Goal: Transaction & Acquisition: Book appointment/travel/reservation

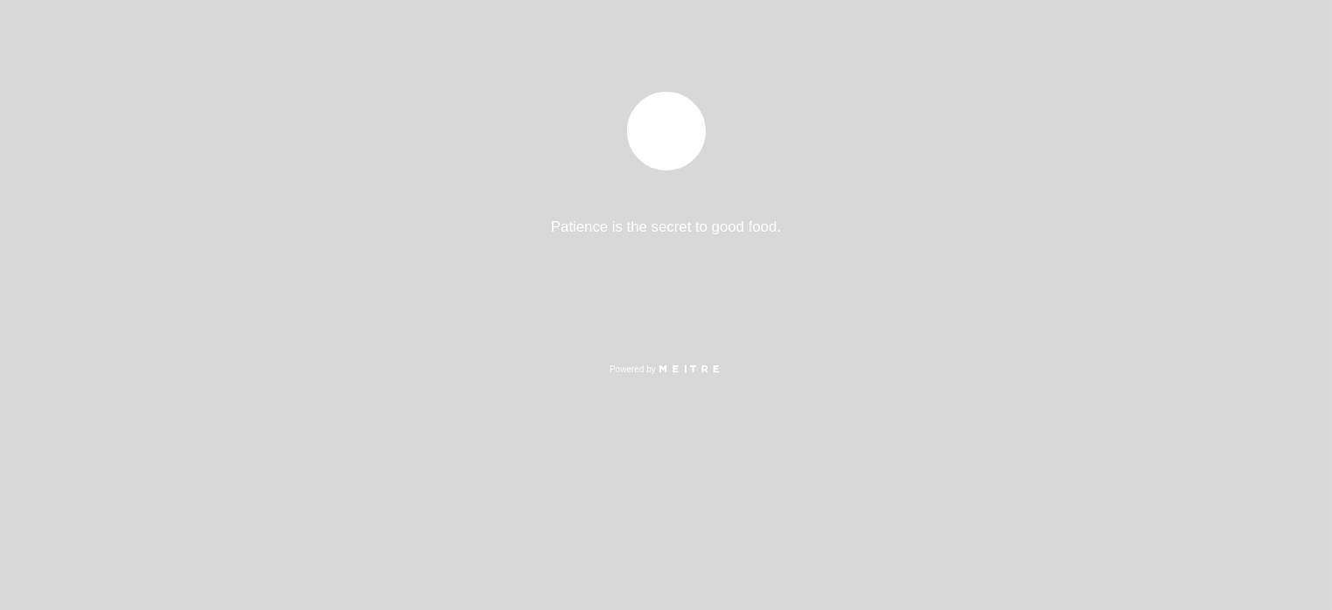
select select "es"
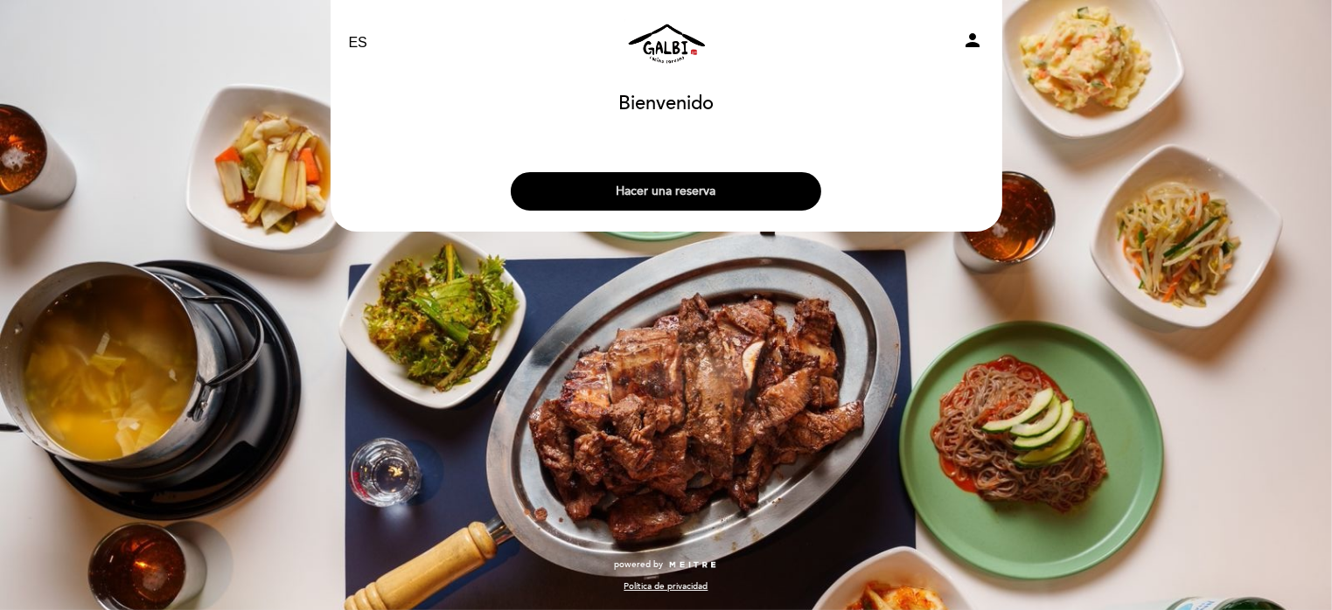
click at [664, 191] on button "Hacer una reserva" at bounding box center [666, 191] width 310 height 38
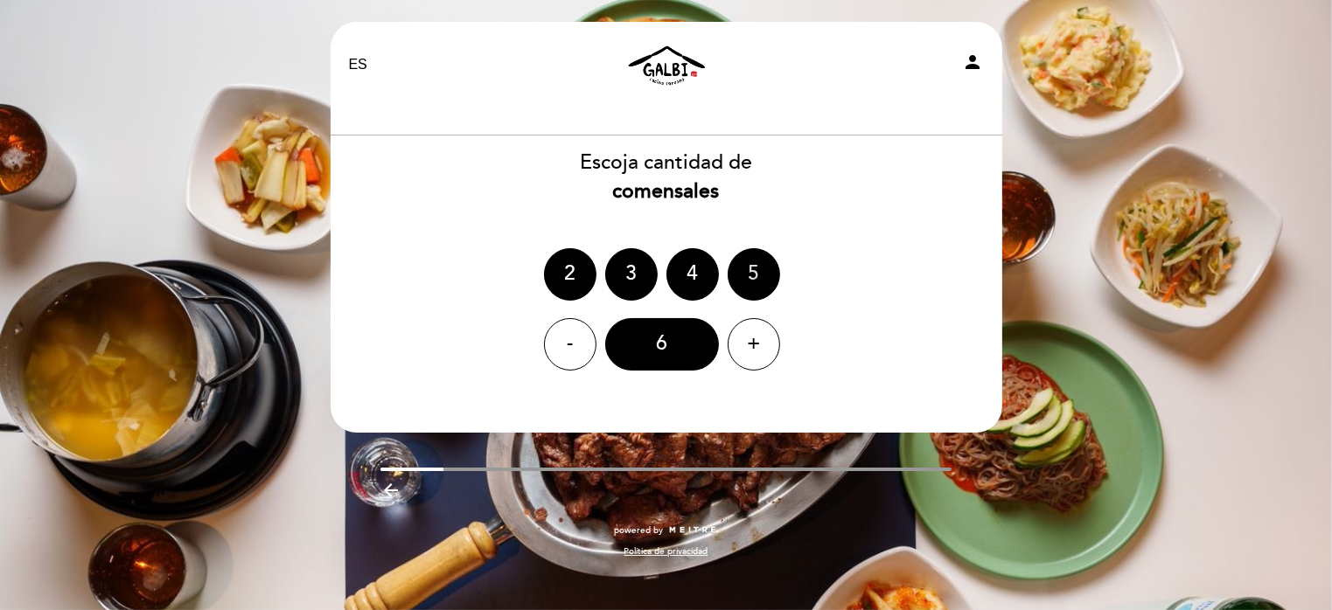
click at [751, 282] on div "5" at bounding box center [754, 274] width 52 height 52
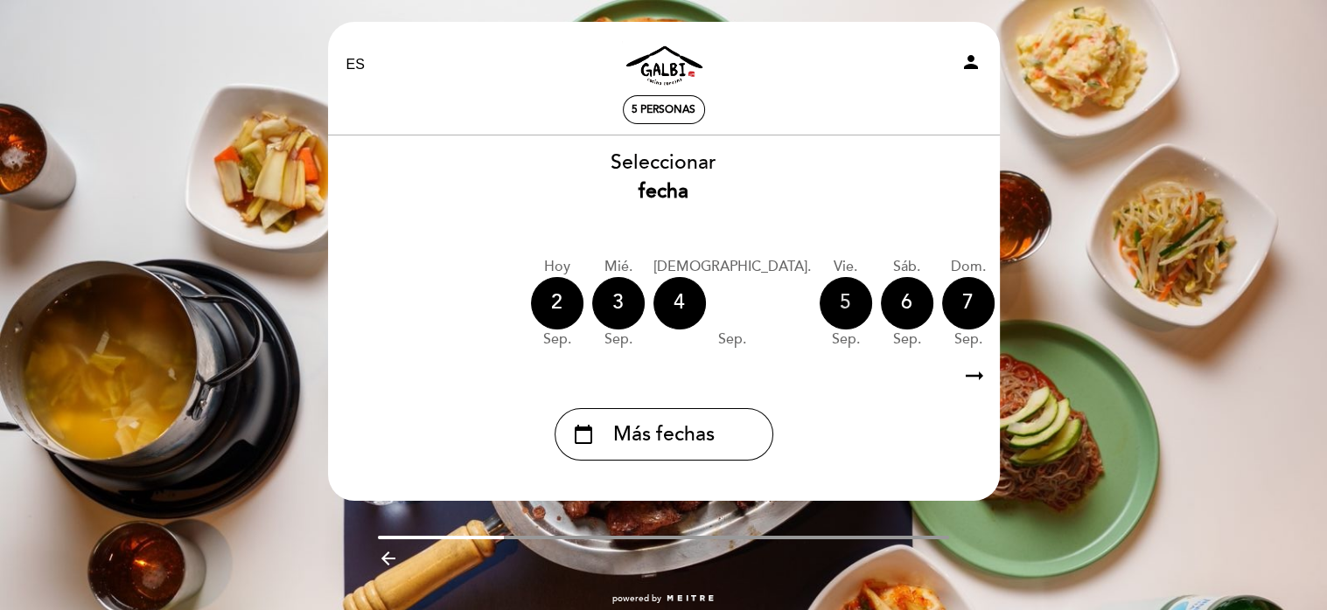
click at [819, 303] on div "5" at bounding box center [845, 303] width 52 height 52
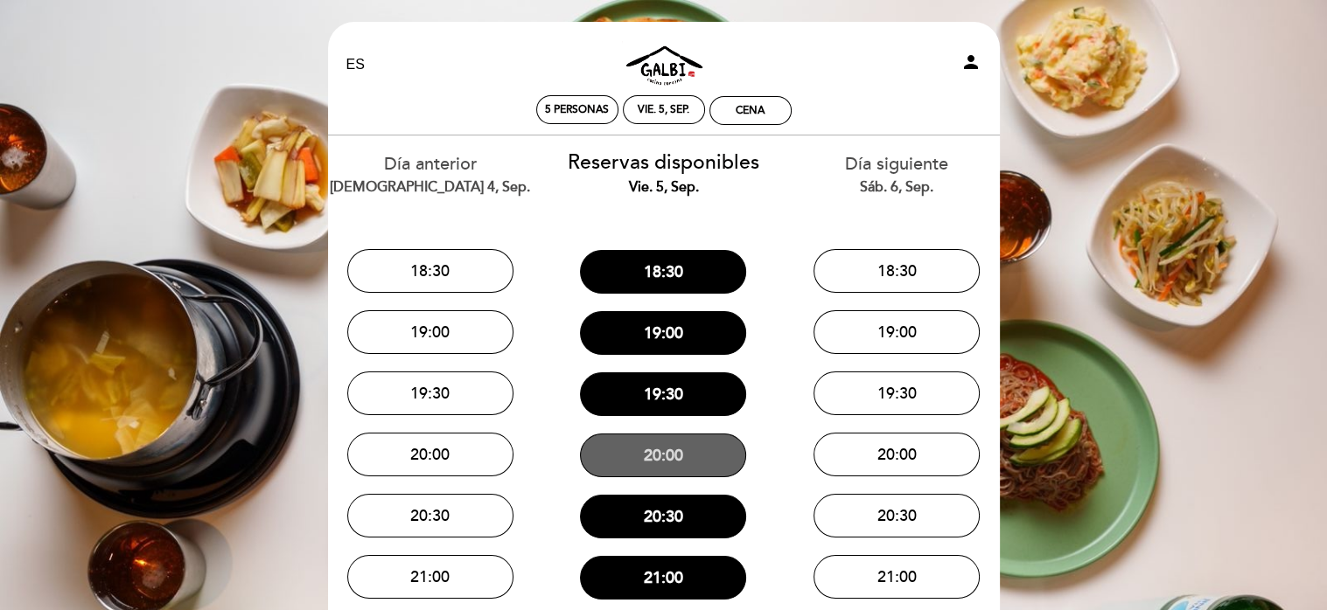
click at [693, 453] on button "20:00" at bounding box center [663, 456] width 166 height 44
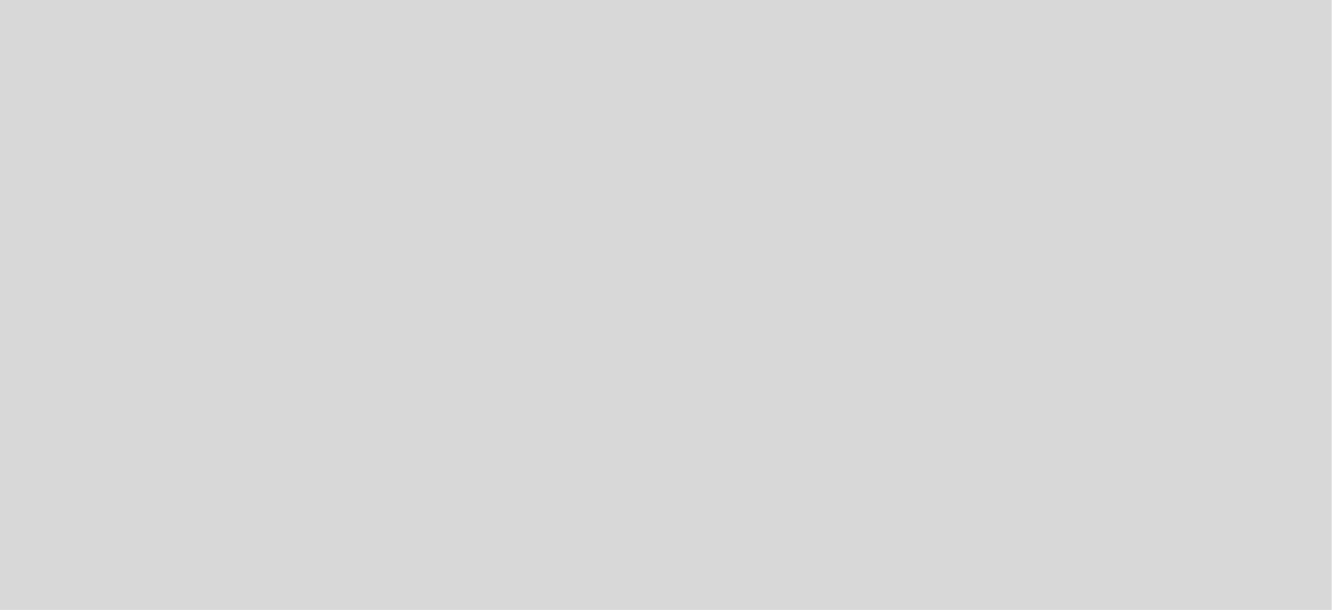
select select "es"
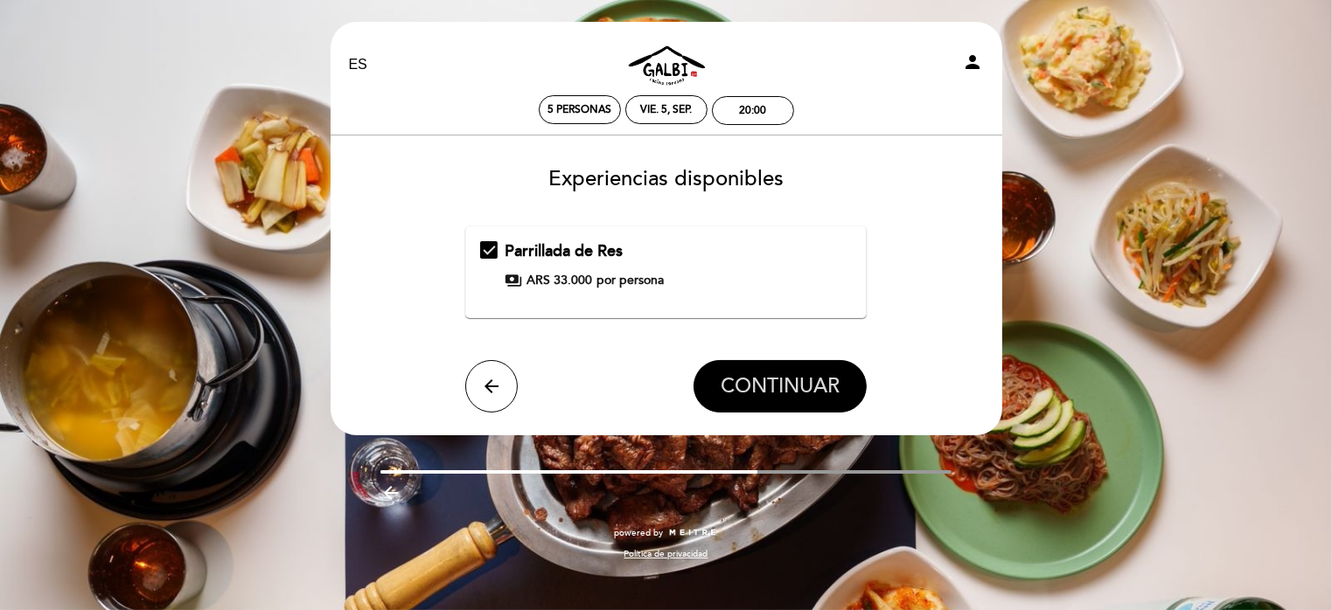
click at [817, 387] on span "CONTINUAR" at bounding box center [780, 386] width 119 height 24
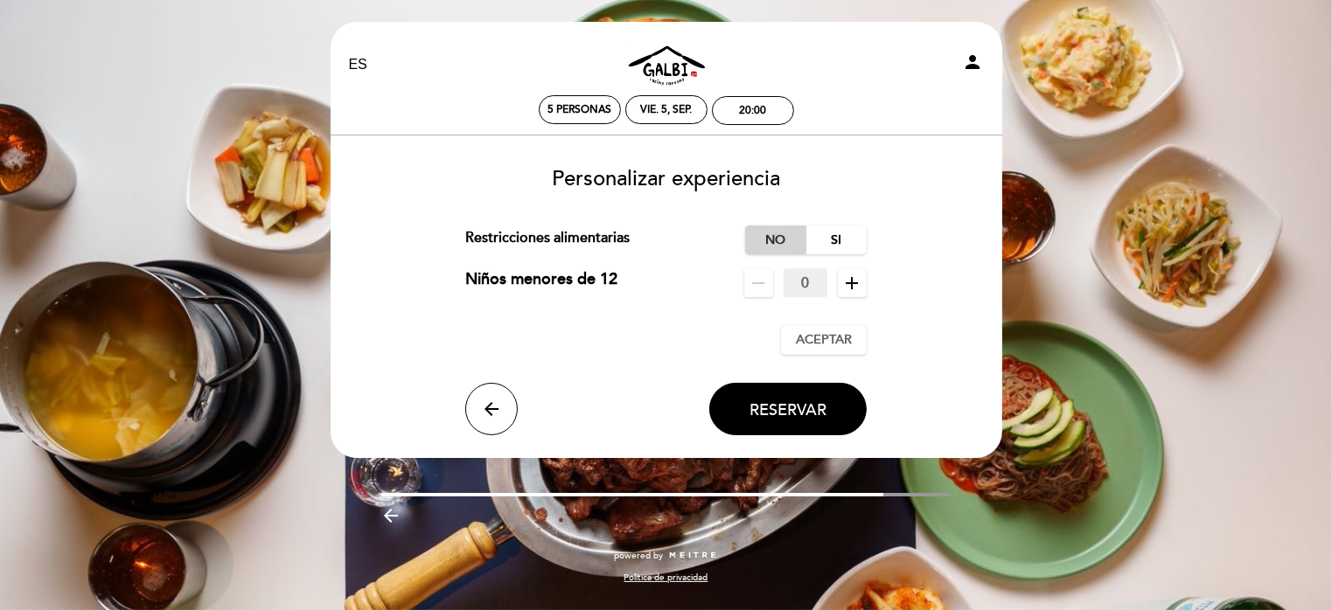
click at [771, 239] on label "No" at bounding box center [775, 240] width 61 height 29
click at [763, 284] on icon "remove" at bounding box center [758, 283] width 21 height 21
click at [847, 282] on icon "add" at bounding box center [851, 283] width 21 height 21
click at [829, 331] on span "Aceptar" at bounding box center [824, 340] width 56 height 18
click at [804, 406] on span "Reservar" at bounding box center [787, 410] width 77 height 19
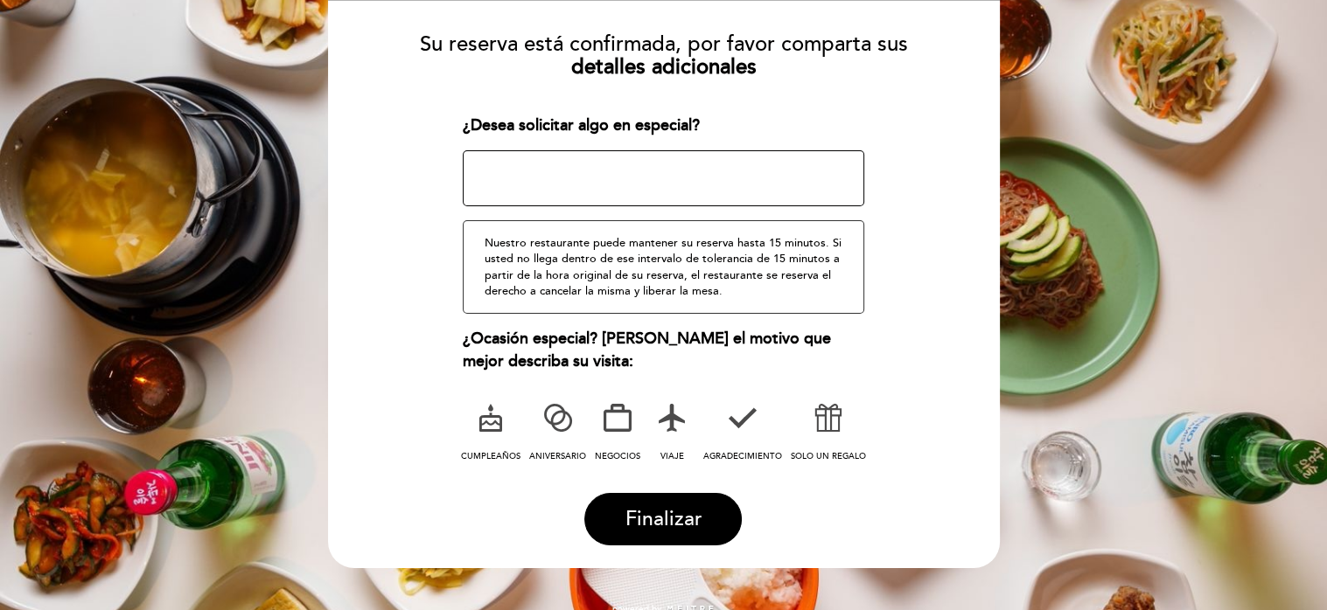
scroll to position [204, 0]
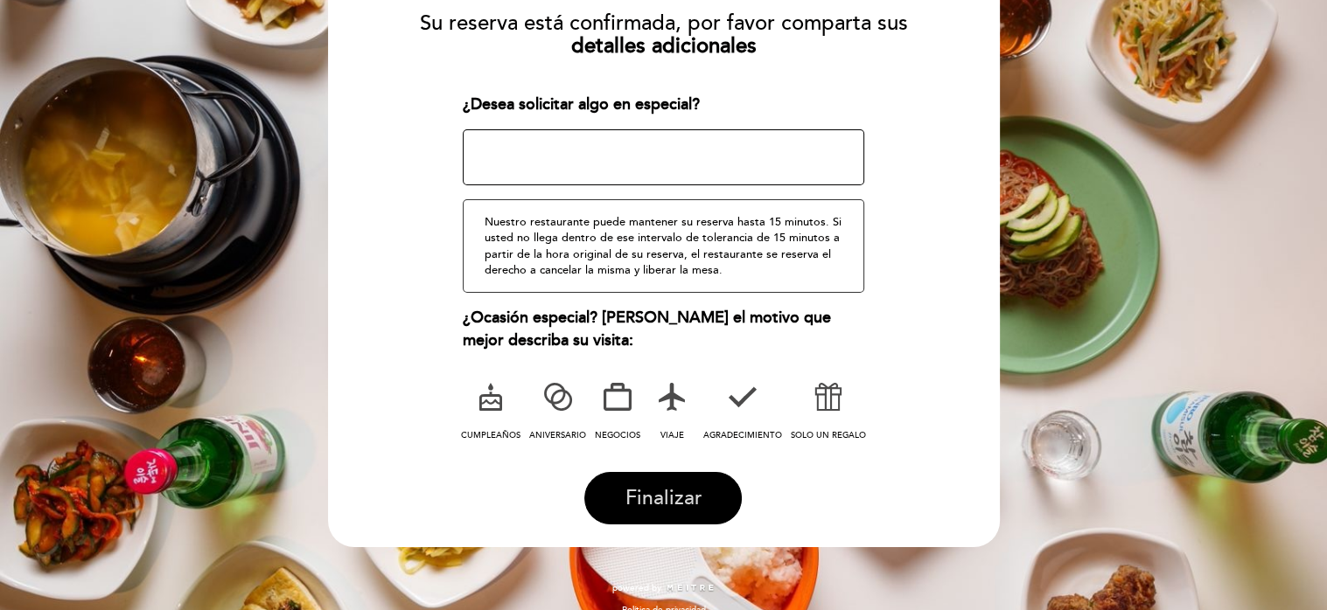
click at [652, 497] on span "Finalizar" at bounding box center [662, 498] width 77 height 24
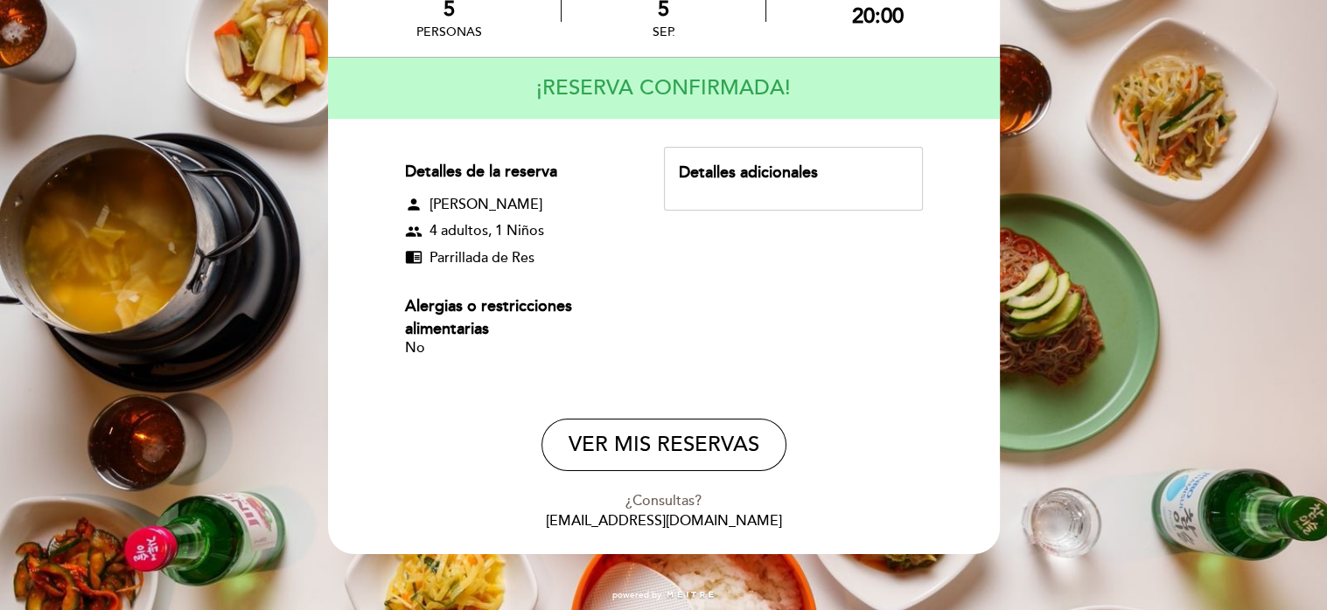
scroll to position [157, 0]
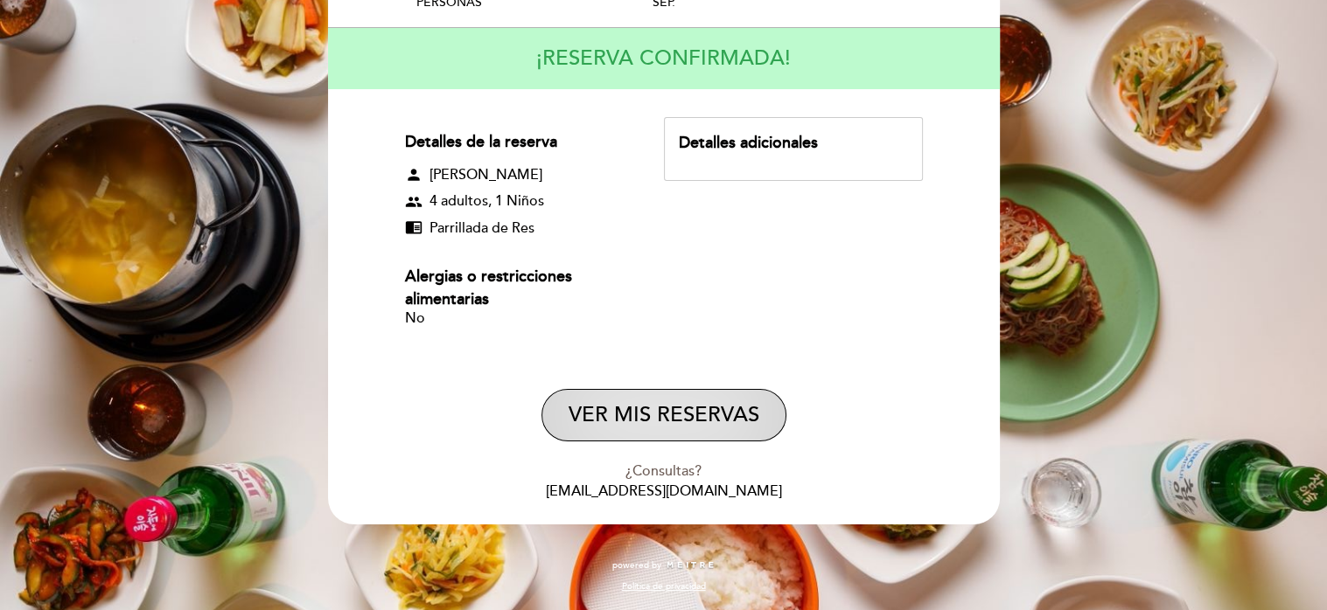
click at [683, 408] on button "VER MIS RESERVAS" at bounding box center [663, 415] width 245 height 52
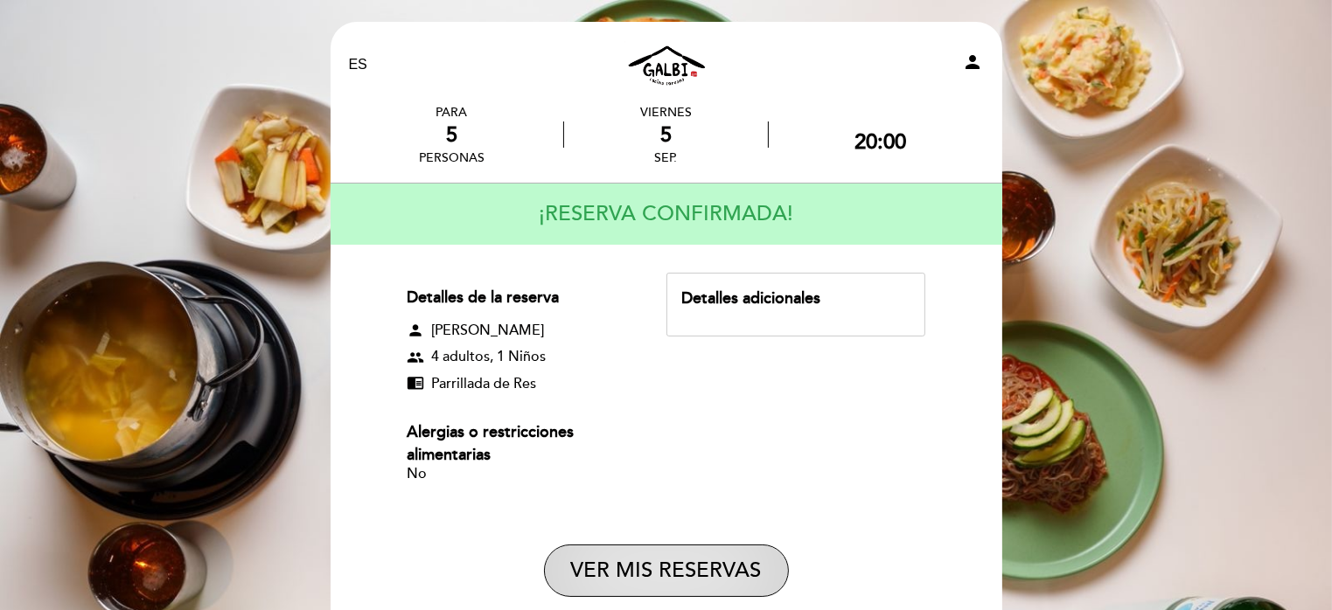
select select "es"
